Goal: Task Accomplishment & Management: Complete application form

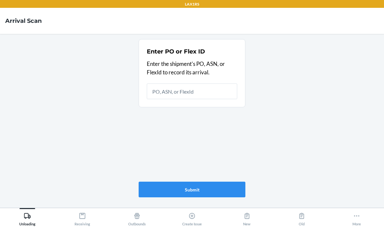
click at [197, 92] on input "text" at bounding box center [192, 91] width 90 height 16
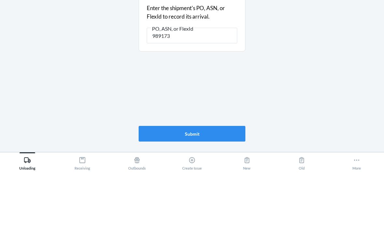
type input "9891739"
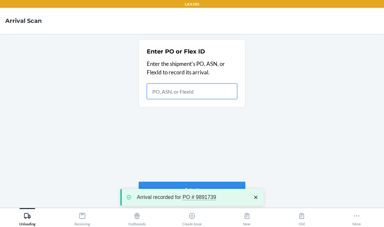
click at [173, 83] on input "text" at bounding box center [192, 91] width 90 height 16
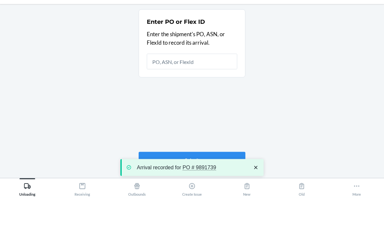
click at [116, 61] on main "Enter PO or Flex ID Enter the shipment's PO, ASN, or FlexId to record its arriv…" at bounding box center [192, 120] width 384 height 173
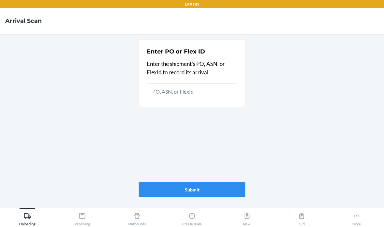
click at [83, 215] on icon at bounding box center [82, 215] width 7 height 7
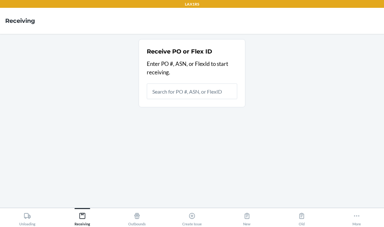
click at [177, 83] on input "text" at bounding box center [192, 91] width 90 height 16
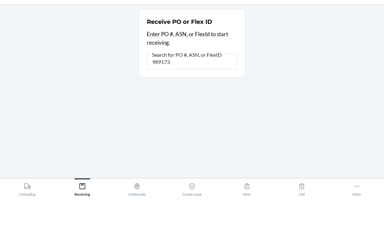
type input "9891739"
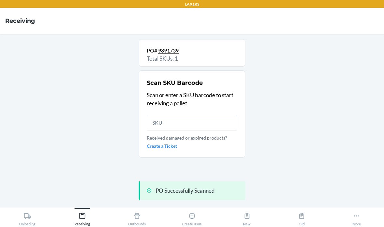
click at [190, 115] on input "text" at bounding box center [192, 123] width 90 height 16
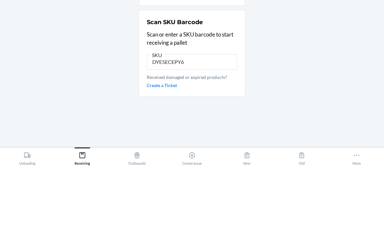
type input "DYE5ECEPY6L"
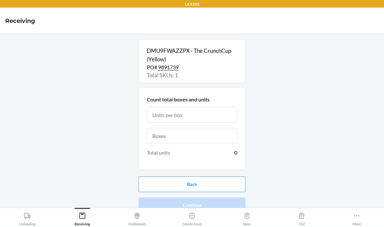
scroll to position [6, 0]
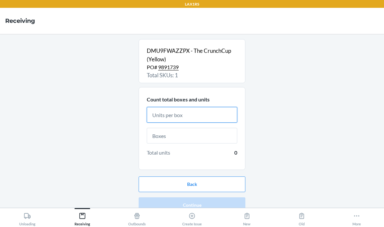
click at [226, 108] on input "text" at bounding box center [192, 115] width 90 height 16
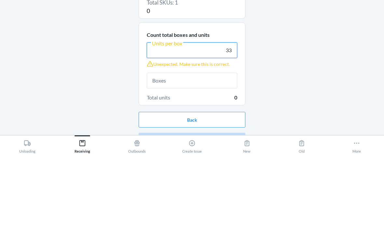
type input "33"
click at [279, 40] on div "DMU9FWAZZPX - The CrunchCup (Yellow) PO# 9891739 Total SKUs: 1 0 Count total bo…" at bounding box center [192, 120] width 374 height 163
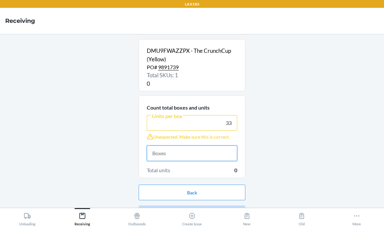
click at [166, 145] on input "text" at bounding box center [192, 153] width 90 height 16
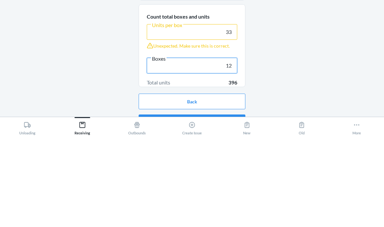
type input "12"
click at [279, 48] on div "DMU9FWAZZPX - The CrunchCup (Yellow) PO# 9891739 Total SKUs: 1 Current Receivin…" at bounding box center [192, 120] width 374 height 163
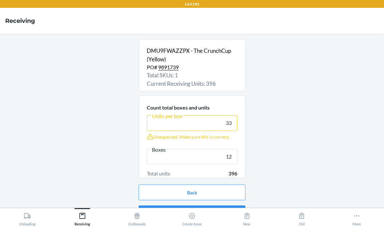
click at [180, 205] on button "Continue" at bounding box center [192, 213] width 107 height 16
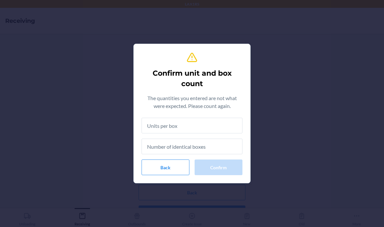
click at [162, 122] on input "text" at bounding box center [192, 125] width 101 height 16
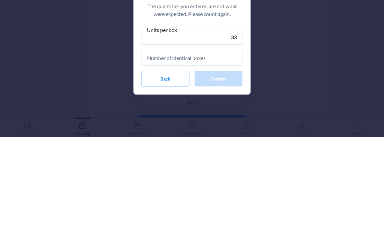
type input "33"
click at [207, 140] on input "text" at bounding box center [192, 148] width 101 height 16
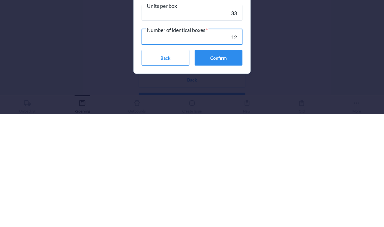
type input "12"
click at [282, 41] on div "Confirm unit and box count The quantities you entered are not what were expecte…" at bounding box center [192, 113] width 384 height 227
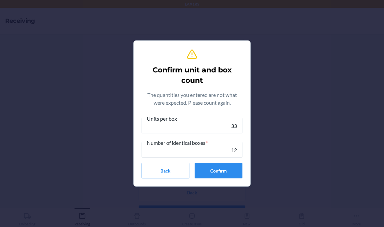
click at [231, 165] on button "Confirm" at bounding box center [219, 170] width 48 height 16
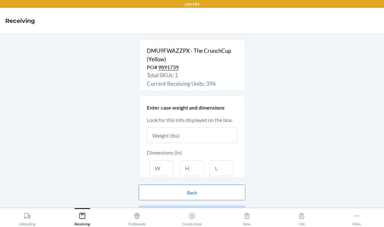
click at [178, 127] on input "text" at bounding box center [192, 135] width 90 height 16
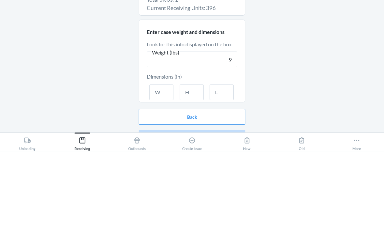
type input "9"
click at [164, 160] on input "text" at bounding box center [161, 168] width 24 height 16
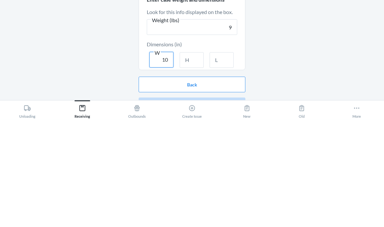
type input "10"
click at [197, 160] on input "text" at bounding box center [192, 168] width 24 height 16
type input "12"
click at [217, 160] on input "text" at bounding box center [222, 168] width 24 height 16
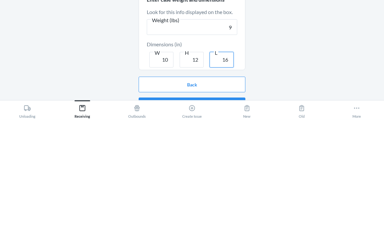
type input "16"
click at [267, 49] on div "DMU9FWAZZPX - The CrunchCup (Yellow) PO# 9891739 Total SKUs: 1 Current Receivin…" at bounding box center [192, 120] width 374 height 163
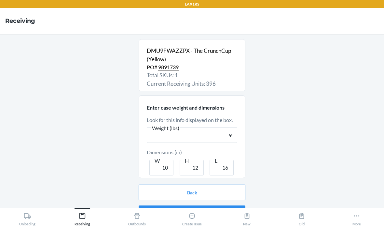
click at [193, 205] on button "Continue" at bounding box center [192, 213] width 107 height 16
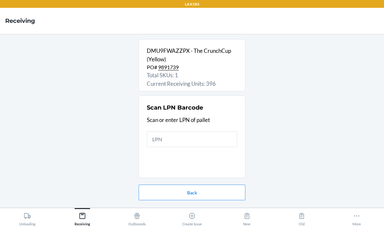
click at [163, 131] on input "text" at bounding box center [192, 139] width 90 height 16
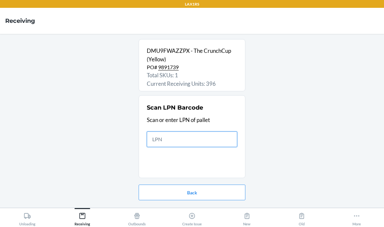
click at [173, 131] on input "text" at bounding box center [192, 139] width 90 height 16
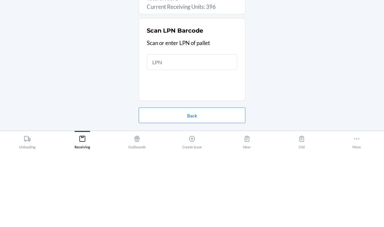
click at [301, 39] on div "DMU9FWAZZPX - The CrunchCup (Yellow) PO# 9891739 Total SKUs: 1 Current Receivin…" at bounding box center [192, 120] width 374 height 163
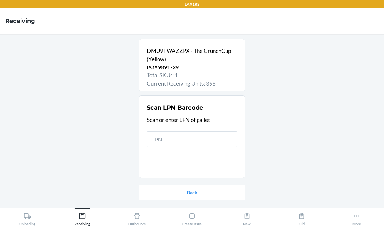
click at [29, 216] on icon at bounding box center [27, 215] width 7 height 7
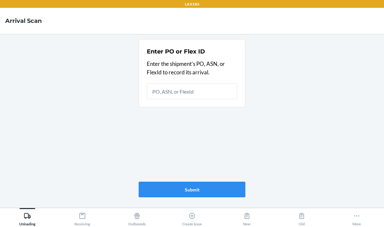
click at [81, 217] on icon at bounding box center [82, 215] width 7 height 7
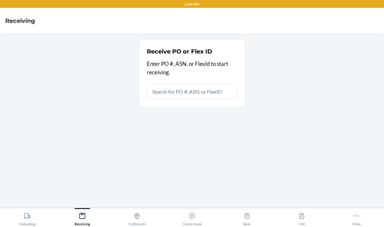
click at [196, 83] on input "text" at bounding box center [192, 91] width 90 height 16
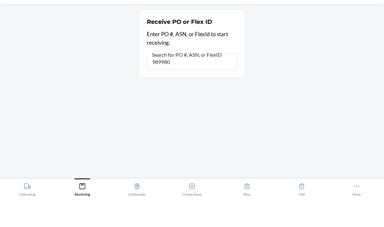
type input "9899801"
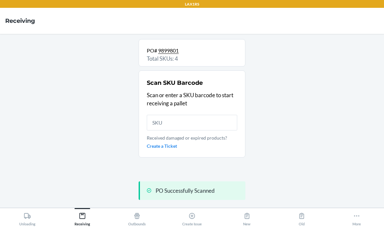
click at [183, 115] on input "text" at bounding box center [192, 123] width 90 height 16
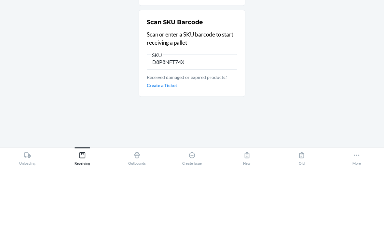
type input "D8P8NF8T74X"
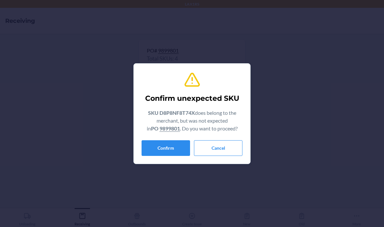
click at [160, 147] on button "Confirm" at bounding box center [166, 148] width 48 height 16
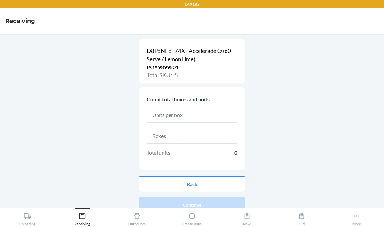
click at [221, 107] on input "text" at bounding box center [192, 115] width 90 height 16
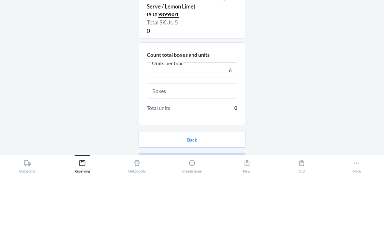
type input "6"
click at [204, 136] on input "text" at bounding box center [192, 144] width 90 height 16
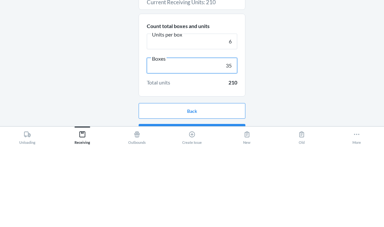
type input "35"
click at [327, 52] on div "D8P8NF8T74X - Accelerade ® (60 Serve / Lemon Lime) PO# 9899801 Total SKUs: 5 Cu…" at bounding box center [192, 120] width 374 height 163
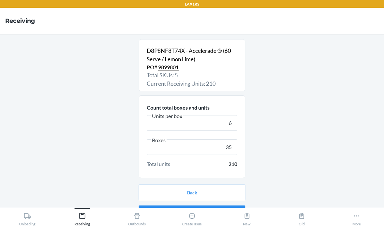
click at [226, 205] on button "Continue" at bounding box center [192, 213] width 107 height 16
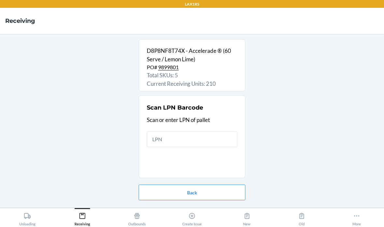
click at [202, 131] on input "text" at bounding box center [192, 139] width 90 height 16
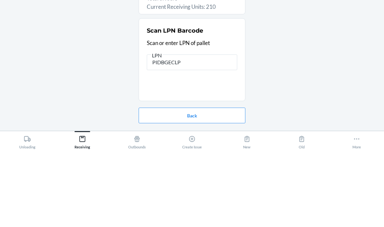
type input "PIDBGECLPD"
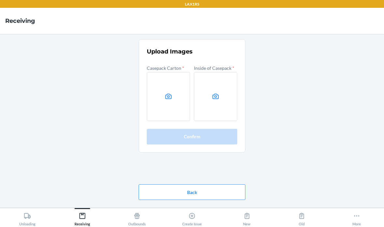
click at [155, 72] on label at bounding box center [168, 96] width 43 height 49
click at [0, 0] on input "file" at bounding box center [0, 0] width 0 height 0
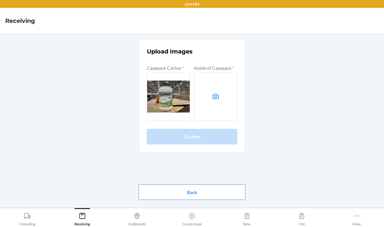
click at [217, 92] on icon at bounding box center [215, 95] width 7 height 7
click at [0, 0] on input "file" at bounding box center [0, 0] width 0 height 0
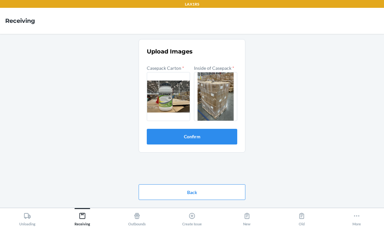
click at [219, 129] on button "Confirm" at bounding box center [192, 137] width 90 height 16
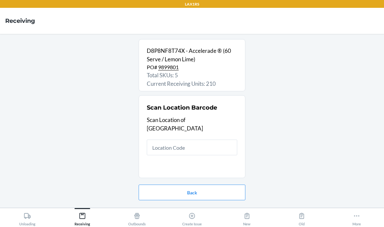
click at [215, 139] on input "text" at bounding box center [192, 147] width 90 height 16
click at [178, 139] on input "text" at bounding box center [192, 147] width 90 height 16
click at [197, 139] on input "text" at bounding box center [192, 147] width 90 height 16
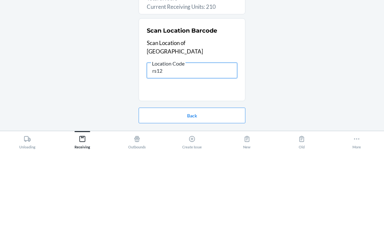
type input "rs120"
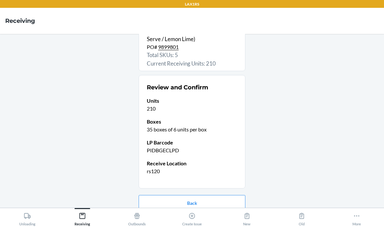
scroll to position [20, 0]
click at [214, 216] on button "Confirm receive" at bounding box center [192, 224] width 107 height 16
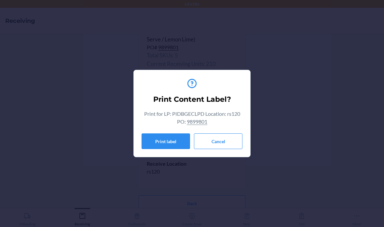
click at [218, 145] on button "Cancel" at bounding box center [218, 141] width 48 height 16
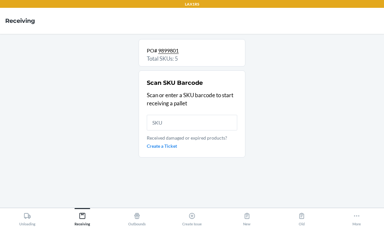
click at [190, 115] on input "text" at bounding box center [192, 123] width 90 height 16
click at [189, 115] on input "text" at bounding box center [192, 123] width 90 height 16
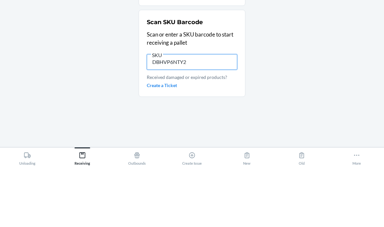
type input "DBHVP6NTY2E"
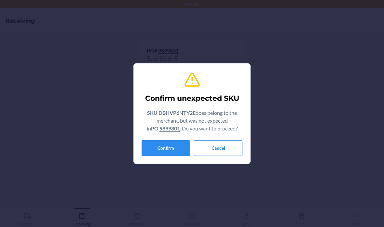
click at [173, 144] on button "Confirm" at bounding box center [166, 148] width 48 height 16
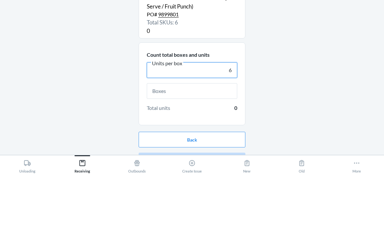
type input "6"
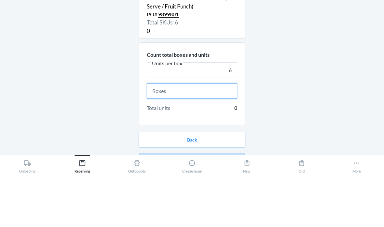
click at [206, 136] on input "text" at bounding box center [192, 144] width 90 height 16
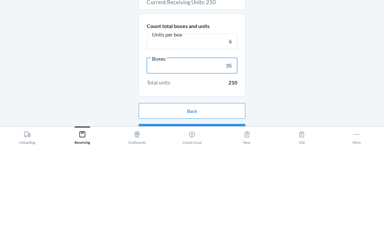
type input "35"
click at [288, 58] on div "DBHVP6NTY2E - Accelerade ® (60 Serve / Fruit Punch) PO# 9899801 Total SKUs: 6 C…" at bounding box center [192, 120] width 374 height 163
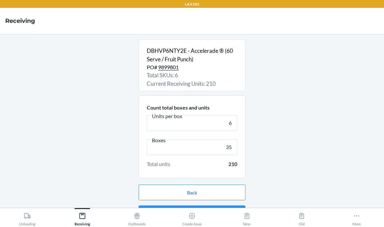
click at [186, 205] on button "Continue" at bounding box center [192, 213] width 107 height 16
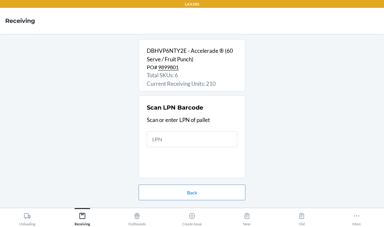
click at [201, 131] on input "text" at bounding box center [192, 139] width 90 height 16
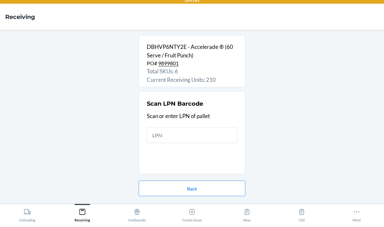
click at [356, 46] on div "DBHVP6NTY2E - Accelerade ® (60 Serve / Fruit Punch) PO# 9899801 Total SKUs: 6 C…" at bounding box center [192, 120] width 374 height 163
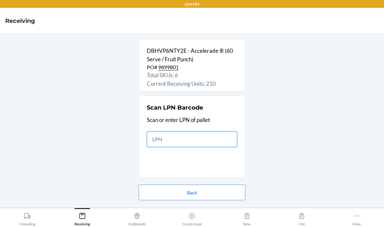
click at [204, 131] on input "text" at bounding box center [192, 139] width 90 height 16
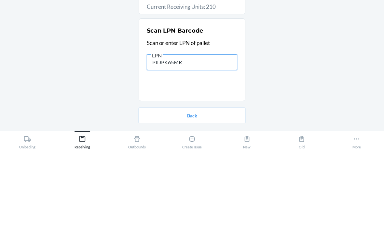
type input "PIDPK65MRY"
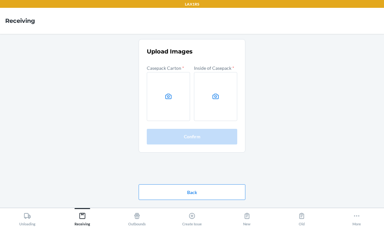
click at [166, 75] on label at bounding box center [168, 96] width 43 height 49
click at [0, 0] on input "file" at bounding box center [0, 0] width 0 height 0
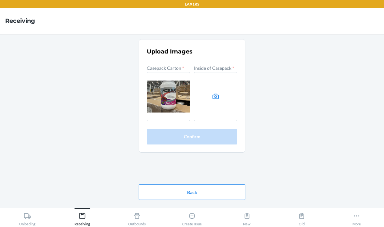
click at [224, 74] on label at bounding box center [215, 96] width 43 height 49
click at [0, 0] on input "file" at bounding box center [0, 0] width 0 height 0
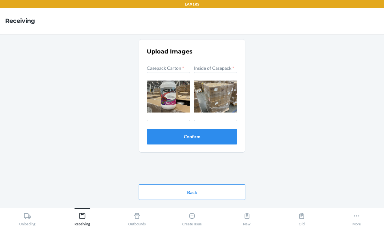
click at [218, 129] on button "Confirm" at bounding box center [192, 137] width 90 height 16
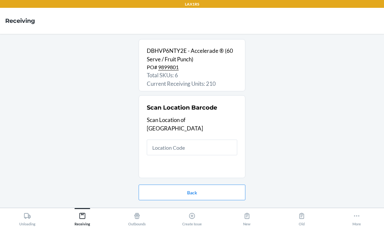
click at [213, 139] on input "text" at bounding box center [192, 147] width 90 height 16
click at [197, 139] on input "text" at bounding box center [192, 147] width 90 height 16
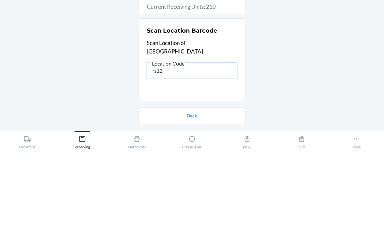
type input "rs120"
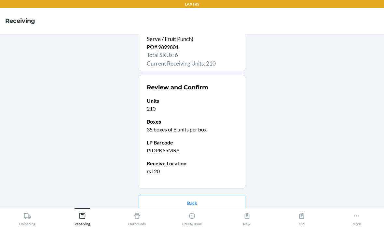
scroll to position [20, 0]
click at [225, 216] on button "Confirm receive" at bounding box center [192, 224] width 107 height 16
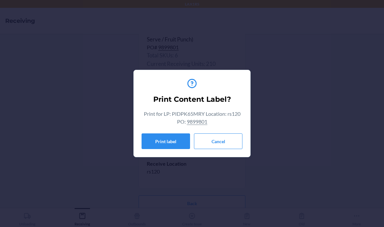
click at [228, 141] on button "Cancel" at bounding box center [218, 141] width 48 height 16
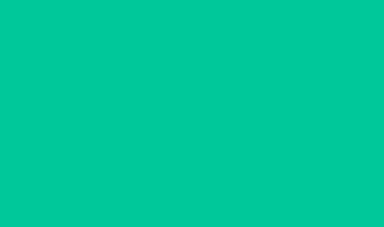
scroll to position [0, 0]
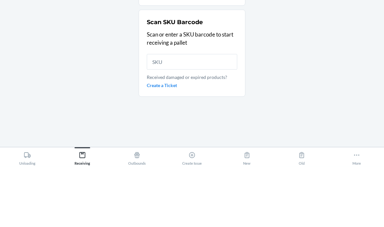
click at [296, 43] on div "PO# 9899801 Total SKUs: 6 Scan SKU Barcode Scan or enter a SKU barcode to start…" at bounding box center [192, 120] width 374 height 163
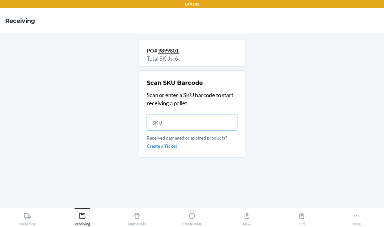
click at [183, 115] on input "text" at bounding box center [192, 123] width 90 height 16
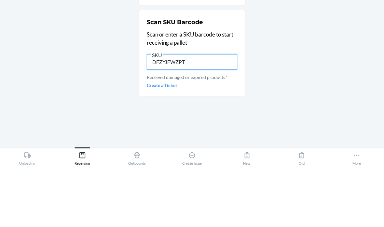
type input "DFZYJFWZPTG"
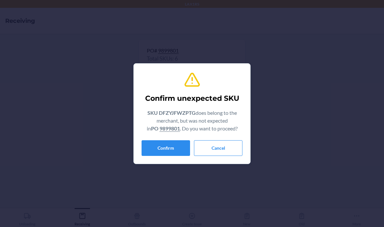
click at [170, 144] on button "Confirm" at bounding box center [166, 148] width 48 height 16
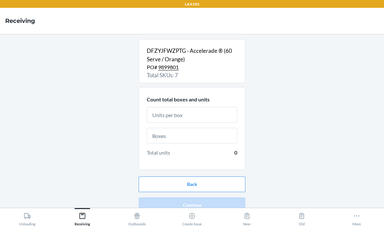
click at [175, 107] on input "text" at bounding box center [192, 115] width 90 height 16
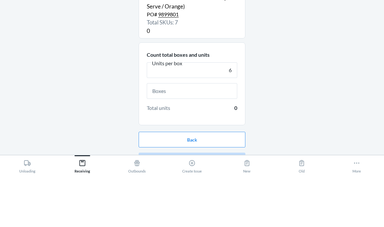
type input "6"
click at [213, 136] on input "text" at bounding box center [192, 144] width 90 height 16
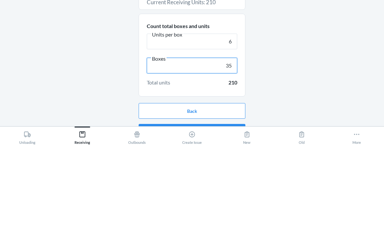
type input "35"
click at [313, 48] on div "DFZYJFWZPTG - Accelerade ® (60 Serve / Orange) PO# 9899801 Total SKUs: 7 Curren…" at bounding box center [192, 120] width 374 height 163
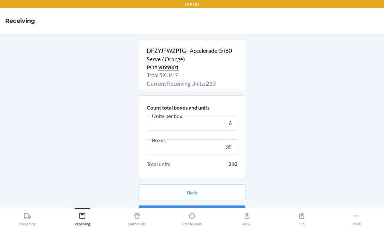
click at [198, 205] on button "Continue" at bounding box center [192, 213] width 107 height 16
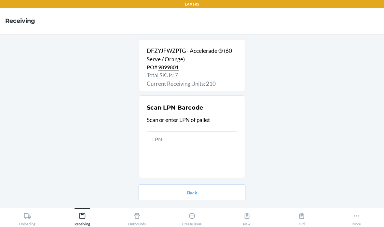
click at [205, 131] on input "text" at bounding box center [192, 139] width 90 height 16
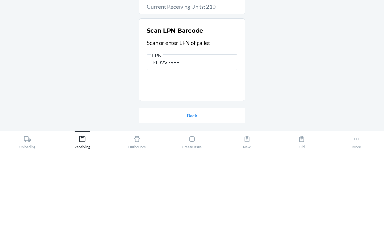
type input "PID2V79FFA"
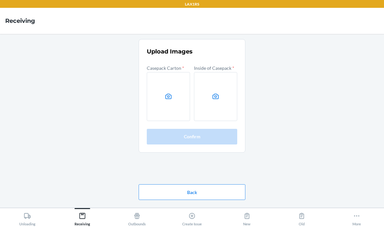
click at [172, 76] on label at bounding box center [168, 96] width 43 height 49
click at [0, 0] on input "file" at bounding box center [0, 0] width 0 height 0
click at [215, 93] on icon at bounding box center [216, 95] width 6 height 5
click at [0, 0] on input "file" at bounding box center [0, 0] width 0 height 0
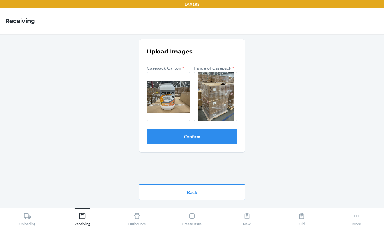
click at [218, 129] on button "Confirm" at bounding box center [192, 137] width 90 height 16
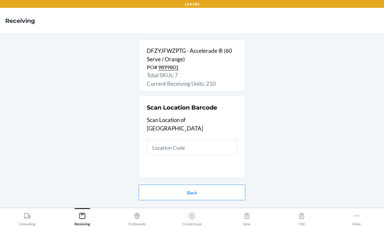
click at [219, 139] on input "text" at bounding box center [192, 147] width 90 height 16
click at [189, 139] on input "text" at bounding box center [192, 147] width 90 height 16
click at [175, 139] on input "text" at bounding box center [192, 147] width 90 height 16
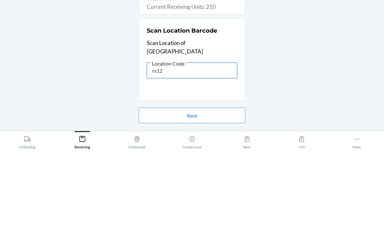
type input "rs120"
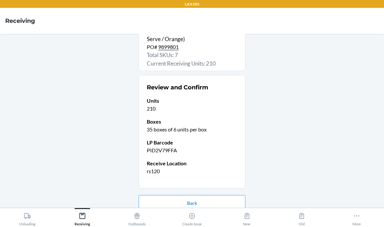
scroll to position [20, 0]
click at [202, 216] on button "Confirm receive" at bounding box center [192, 224] width 107 height 16
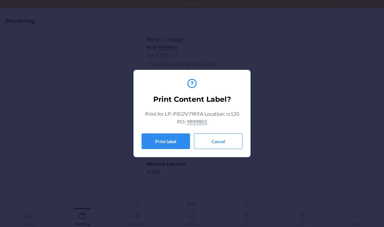
click at [228, 140] on button "Cancel" at bounding box center [218, 141] width 48 height 16
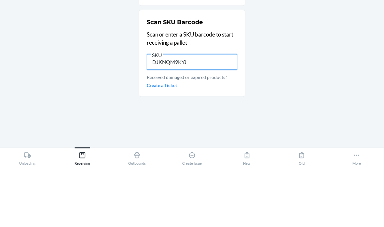
type input "DJKNQM9KYJD"
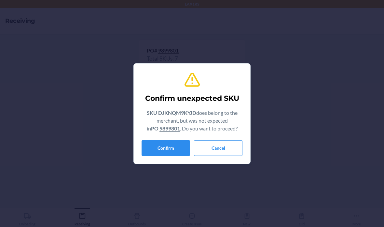
click at [167, 140] on button "Confirm" at bounding box center [166, 148] width 48 height 16
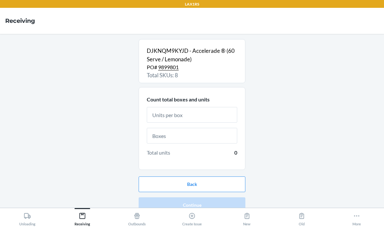
click at [209, 107] on input "text" at bounding box center [192, 115] width 90 height 16
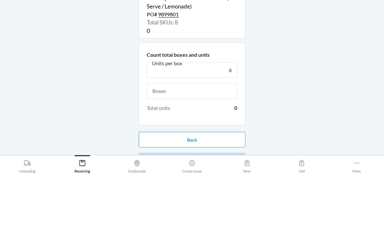
type input "6"
click at [211, 136] on input "text" at bounding box center [192, 144] width 90 height 16
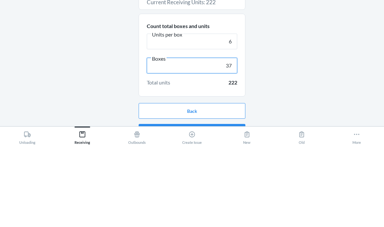
type input "37"
click at [310, 58] on div "DJKNQM9KYJD - Accelerade ® (60 Serve / Lemonade) PO# 9899801 Total SKUs: 8 Curr…" at bounding box center [192, 120] width 374 height 163
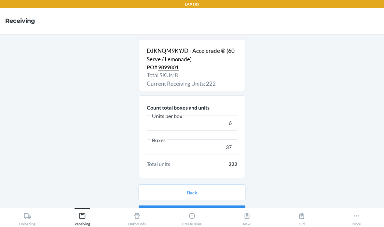
click at [191, 205] on button "Continue" at bounding box center [192, 213] width 107 height 16
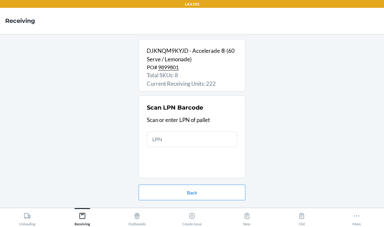
click at [192, 131] on input "text" at bounding box center [192, 139] width 90 height 16
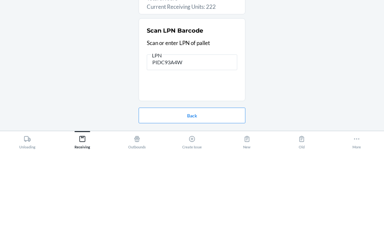
type input "PIDC93A4W2"
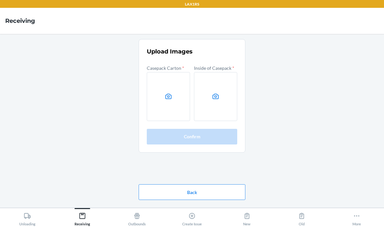
click at [172, 80] on label at bounding box center [168, 96] width 43 height 49
click at [0, 0] on input "file" at bounding box center [0, 0] width 0 height 0
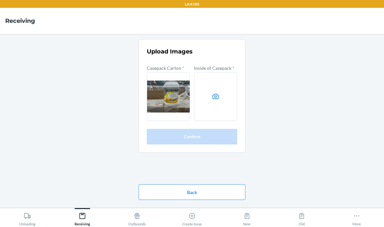
click at [223, 74] on label at bounding box center [215, 96] width 43 height 49
click at [0, 0] on input "file" at bounding box center [0, 0] width 0 height 0
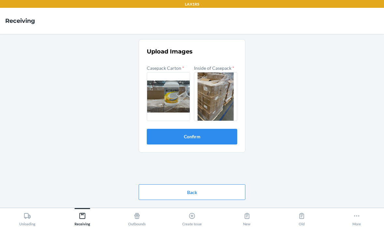
click at [186, 129] on button "Confirm" at bounding box center [192, 137] width 90 height 16
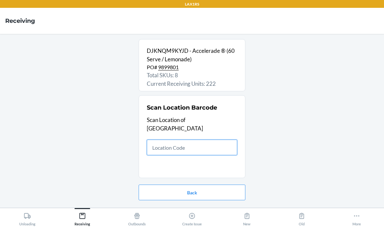
click at [190, 139] on input "text" at bounding box center [192, 147] width 90 height 16
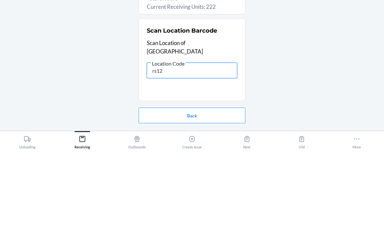
type input "rs120"
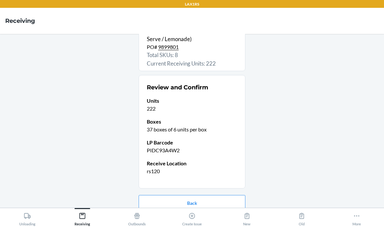
scroll to position [20, 0]
click at [222, 216] on button "Confirm receive" at bounding box center [192, 224] width 107 height 16
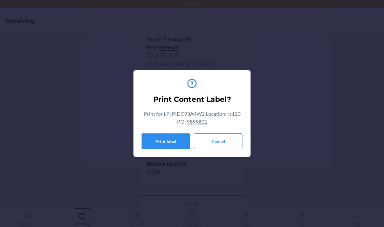
click at [228, 141] on button "Cancel" at bounding box center [218, 141] width 48 height 16
